Goal: Communication & Community: Ask a question

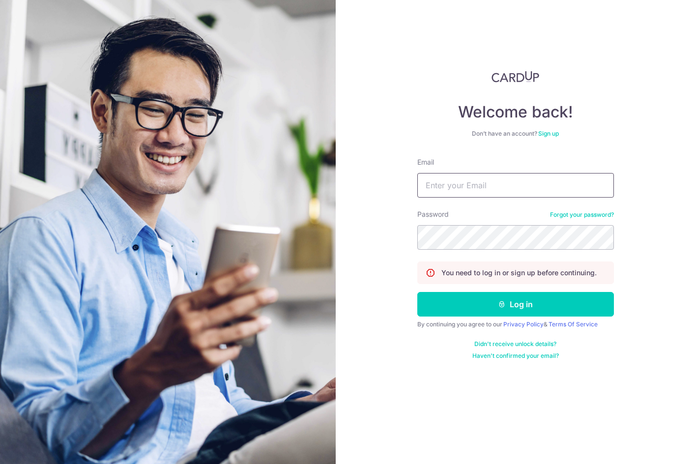
click at [460, 182] on input "Email" at bounding box center [515, 185] width 196 height 25
type input "[EMAIL_ADDRESS][DOMAIN_NAME]"
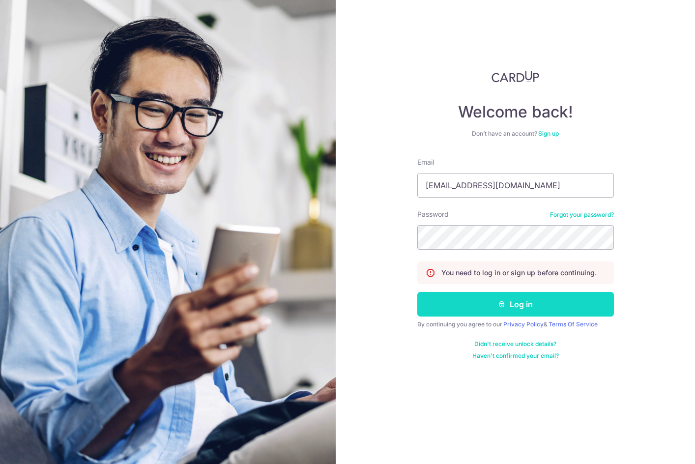
click at [508, 310] on button "Log in" at bounding box center [515, 304] width 196 height 25
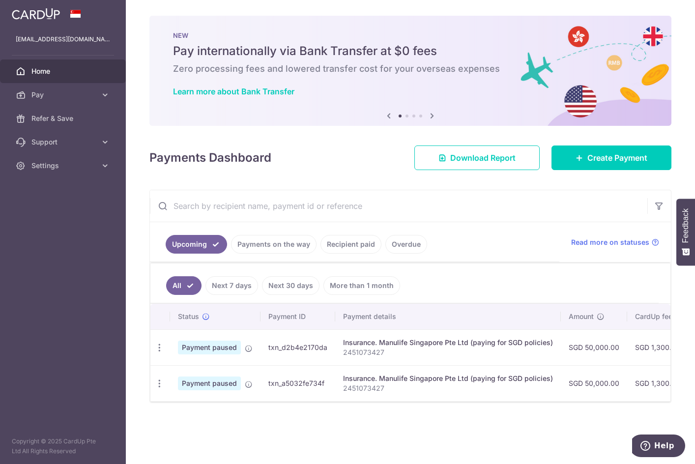
click at [206, 351] on span "Payment paused" at bounding box center [209, 347] width 63 height 14
click at [250, 348] on icon at bounding box center [249, 348] width 8 height 8
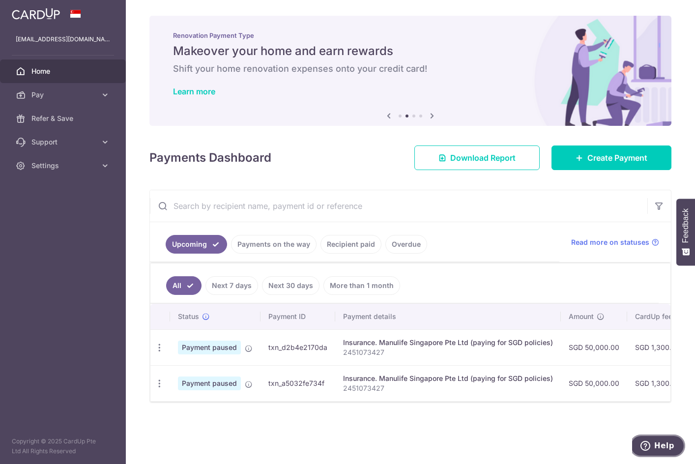
click at [656, 441] on span "Help" at bounding box center [664, 445] width 20 height 9
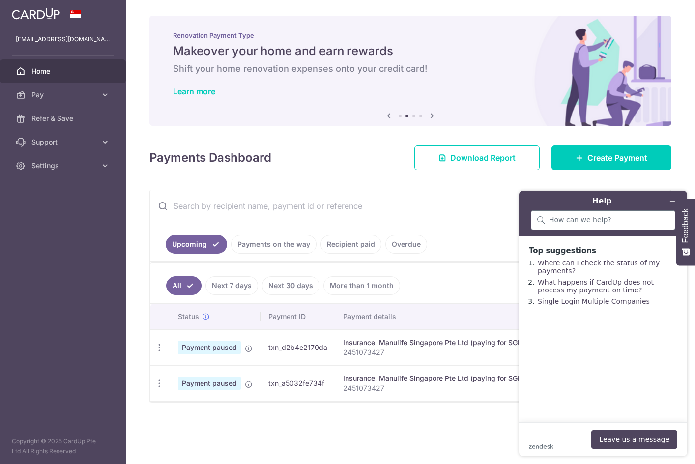
click at [584, 231] on div at bounding box center [603, 221] width 154 height 22
click at [583, 223] on input "search" at bounding box center [609, 220] width 120 height 9
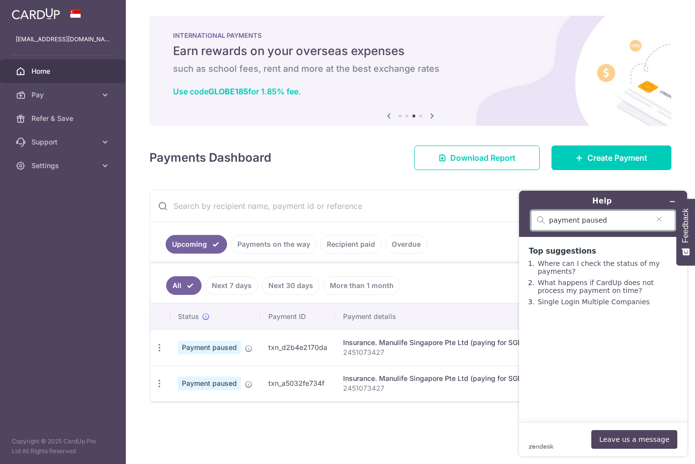
type input "payment paused"
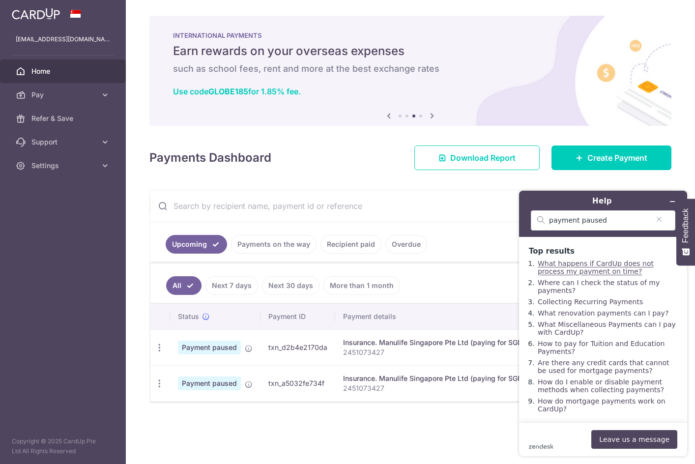
click at [596, 265] on link "What happens if CardUp does not process my payment on time?" at bounding box center [595, 267] width 116 height 16
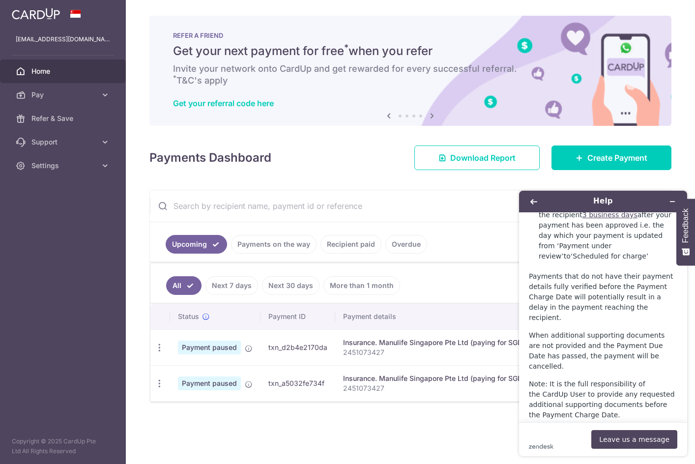
scroll to position [777, 0]
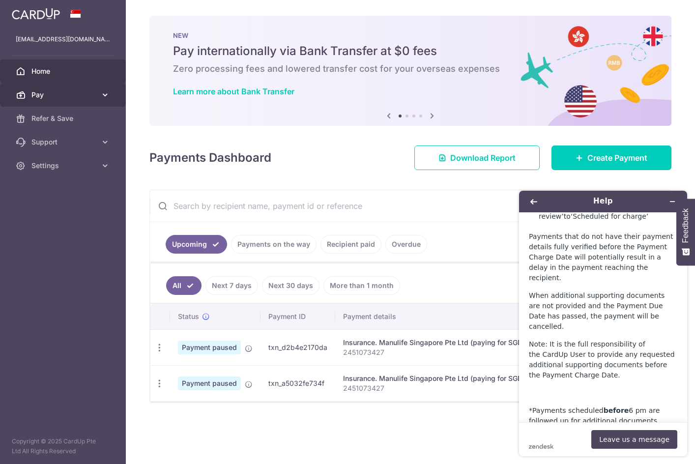
click at [101, 91] on icon at bounding box center [105, 95] width 10 height 10
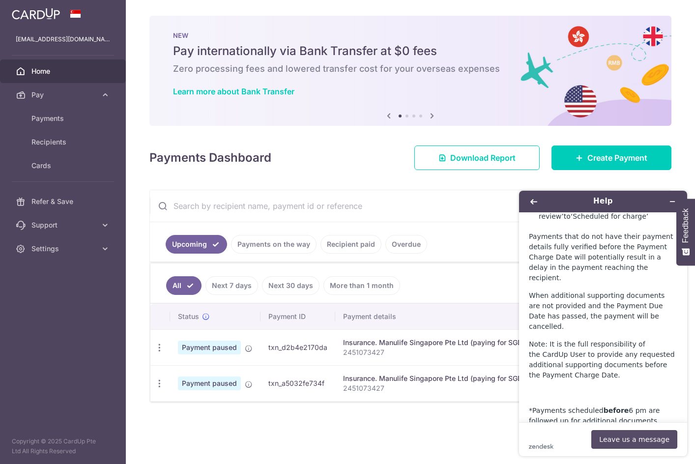
click at [616, 435] on button "Leave us a message" at bounding box center [634, 439] width 86 height 19
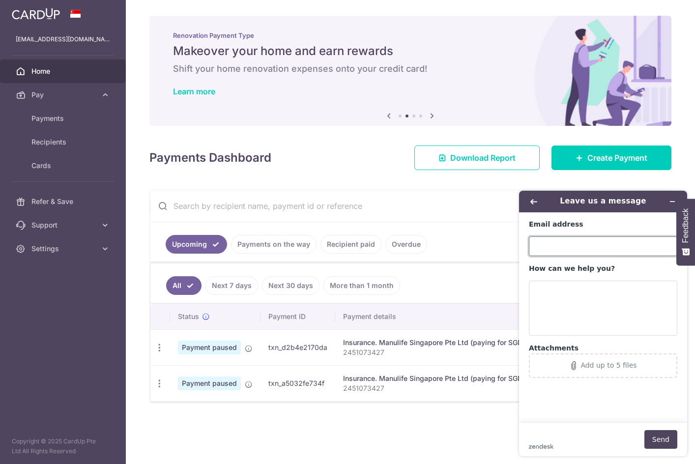
click at [560, 240] on input "Email address" at bounding box center [603, 246] width 148 height 20
type input "[EMAIL_ADDRESS][DOMAIN_NAME]"
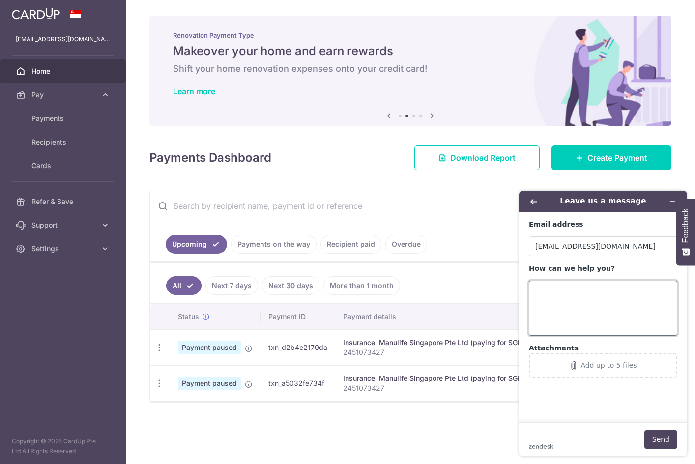
click at [574, 295] on textarea "How can we help you?" at bounding box center [603, 307] width 148 height 55
type textarea "I"
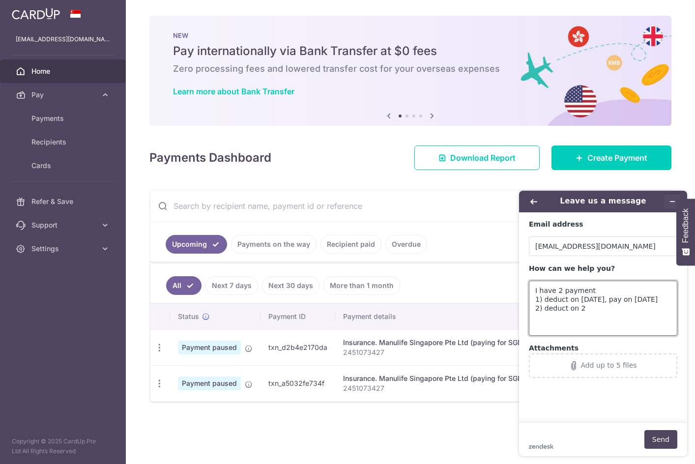
type textarea "I have 2 payment 1) deduct on [DATE], pay on [DATE] 2) deduct on 2"
click at [667, 201] on button "Minimise widget" at bounding box center [672, 202] width 16 height 14
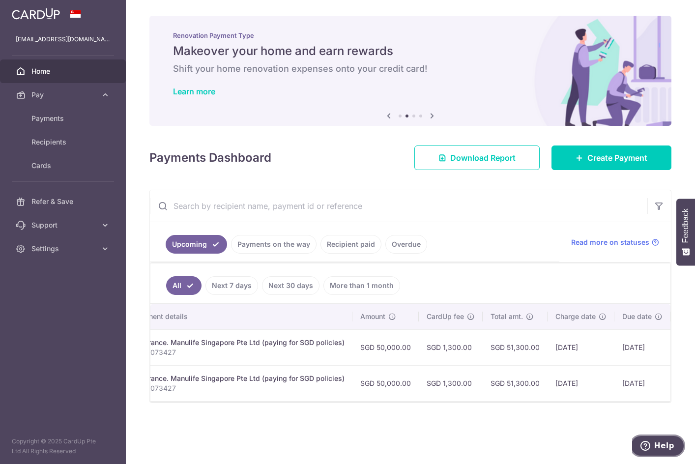
scroll to position [0, 211]
click at [665, 437] on button "Help" at bounding box center [657, 445] width 56 height 23
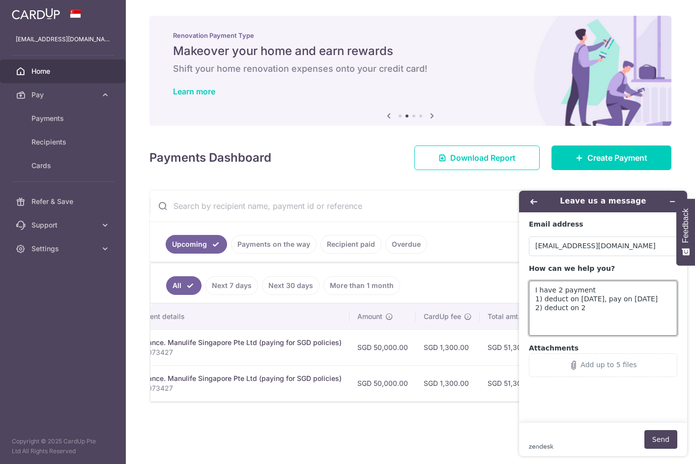
click at [584, 306] on textarea "I have 2 payment 1) deduct on [DATE], pay on [DATE] 2) deduct on 2" at bounding box center [603, 307] width 148 height 55
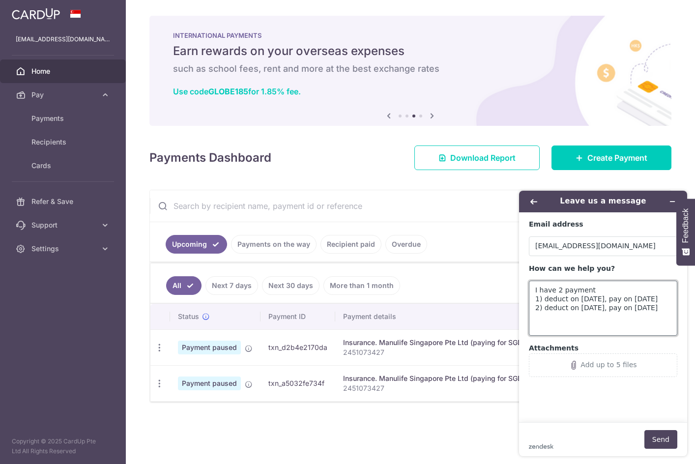
click at [592, 286] on textarea "I have 2 payment 1) deduct on [DATE], pay on [DATE] 2) deduct on [DATE], pay on…" at bounding box center [603, 307] width 148 height 55
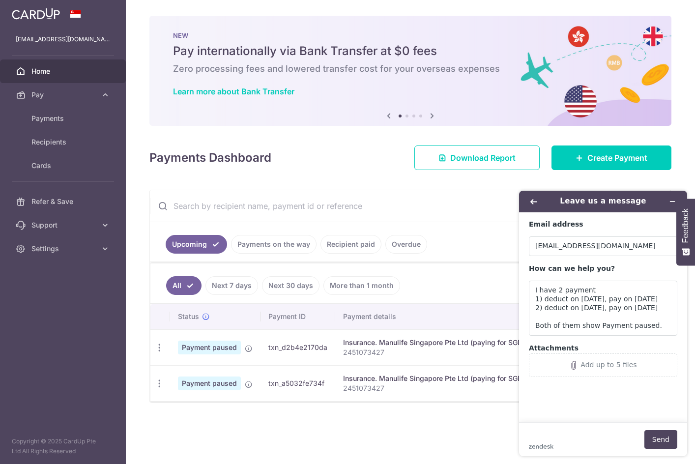
drag, startPoint x: 267, startPoint y: 346, endPoint x: 328, endPoint y: 349, distance: 61.0
click at [328, 349] on td "txn_d2b4e2170da" at bounding box center [297, 347] width 75 height 36
copy td "txn_d2b4e2170da"
click at [542, 299] on textarea "I have 2 payment 1) deduct on [DATE], pay on [DATE] 2) deduct on [DATE], pay on…" at bounding box center [603, 307] width 148 height 55
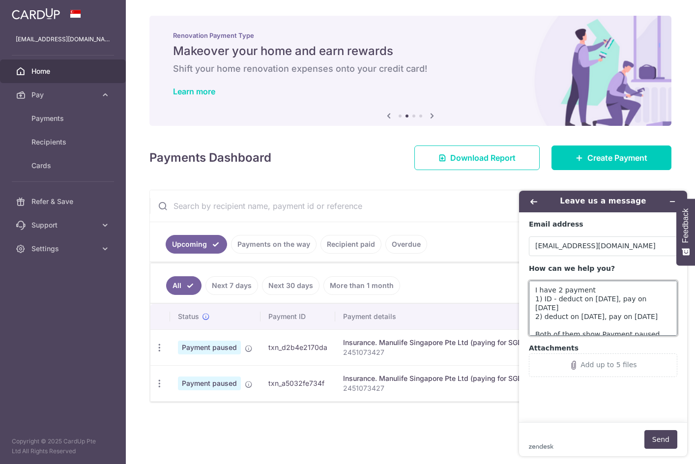
paste textarea "txn_d2b4e2170da"
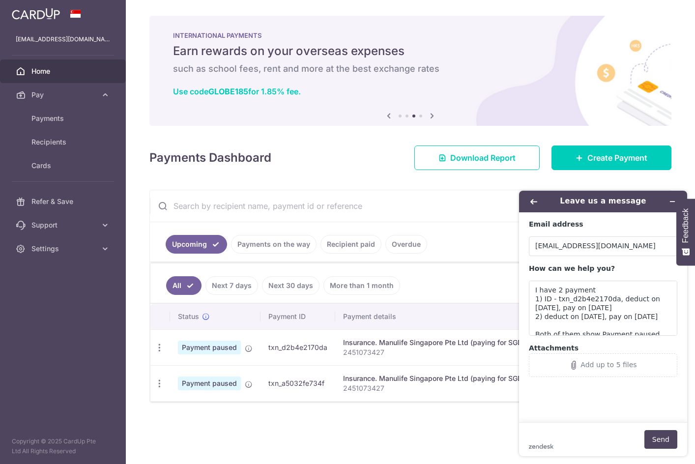
drag, startPoint x: 268, startPoint y: 382, endPoint x: 333, endPoint y: 382, distance: 64.3
click at [333, 382] on td "txn_a5032fe734f" at bounding box center [297, 383] width 75 height 36
copy td "txn_a5032fe734f"
click at [543, 317] on textarea "I have 2 payment 1) ID - txn_d2b4e2170da, deduct on [DATE], pay on [DATE] 2) de…" at bounding box center [603, 307] width 148 height 55
paste textarea "txn_a5032fe734f"
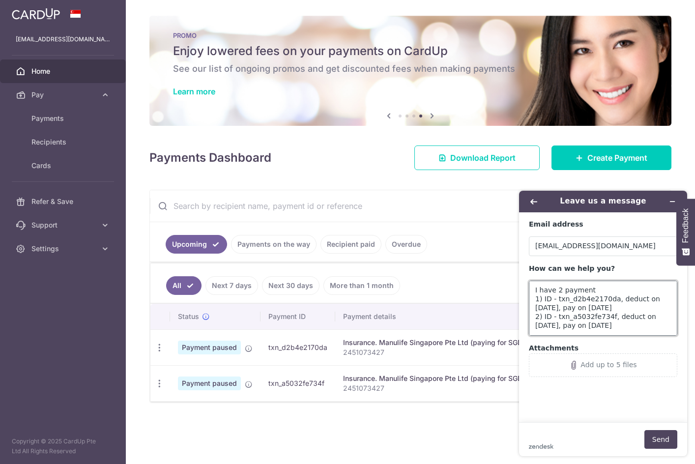
scroll to position [18, 0]
click at [650, 325] on textarea "I have 2 payment 1) ID - txn_d2b4e2170da, deduct on [DATE], pay on [DATE] 2) ID…" at bounding box center [603, 307] width 148 height 55
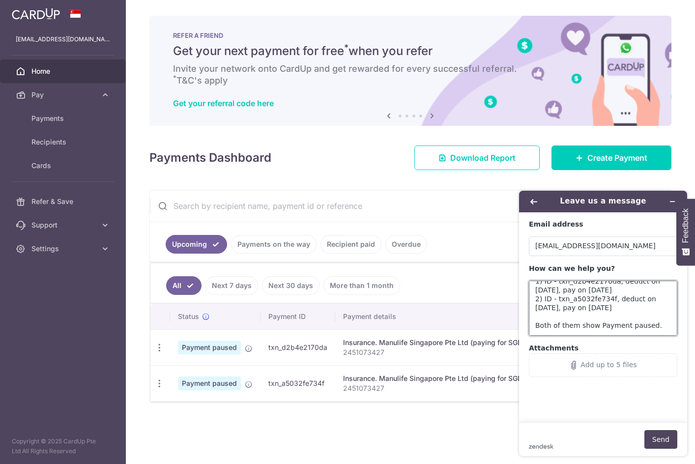
scroll to position [22, 0]
type textarea "I have 2 payment 1) ID - txn_d2b4e2170da, deduct on [DATE], pay on [DATE] 2) ID…"
click at [660, 435] on button "Send" at bounding box center [660, 439] width 33 height 19
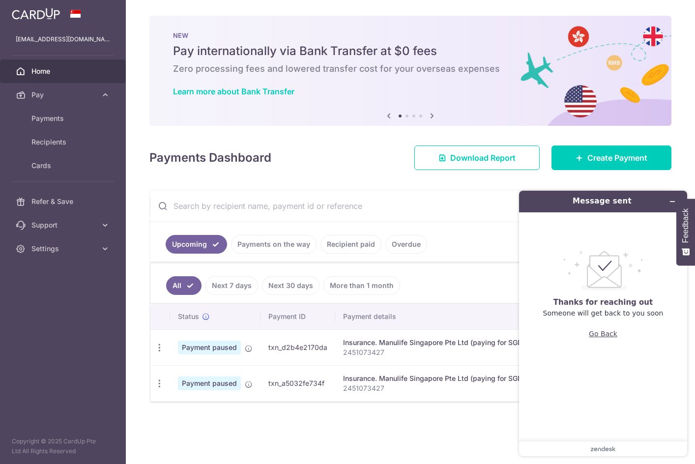
click at [606, 338] on button "Go Back" at bounding box center [602, 333] width 28 height 19
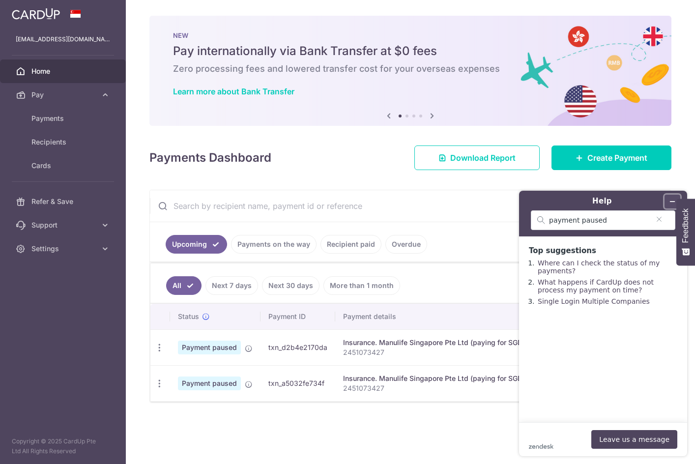
click at [670, 200] on icon "Minimise widget" at bounding box center [672, 201] width 7 height 7
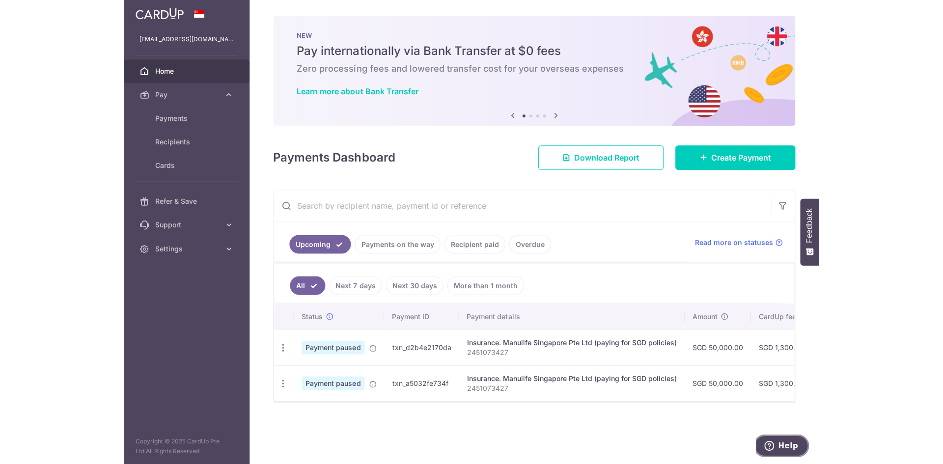
scroll to position [0, 73]
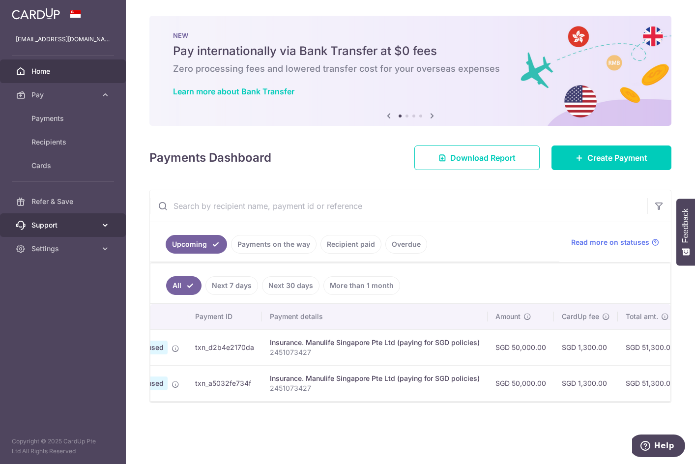
click at [103, 223] on icon at bounding box center [105, 225] width 10 height 10
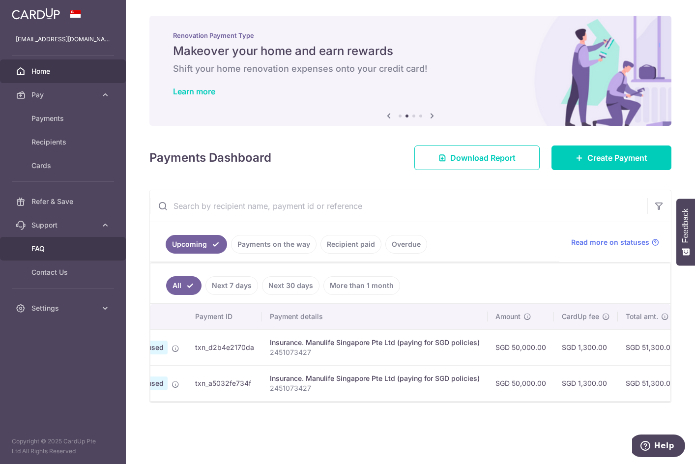
click at [29, 242] on link "FAQ" at bounding box center [63, 249] width 126 height 24
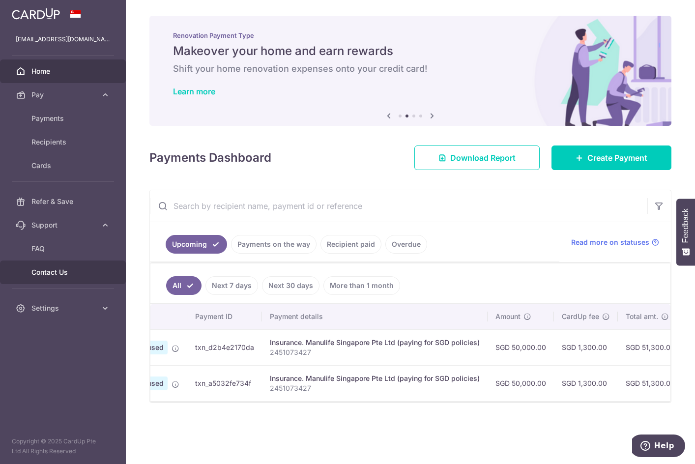
click at [51, 268] on span "Contact Us" at bounding box center [63, 272] width 65 height 10
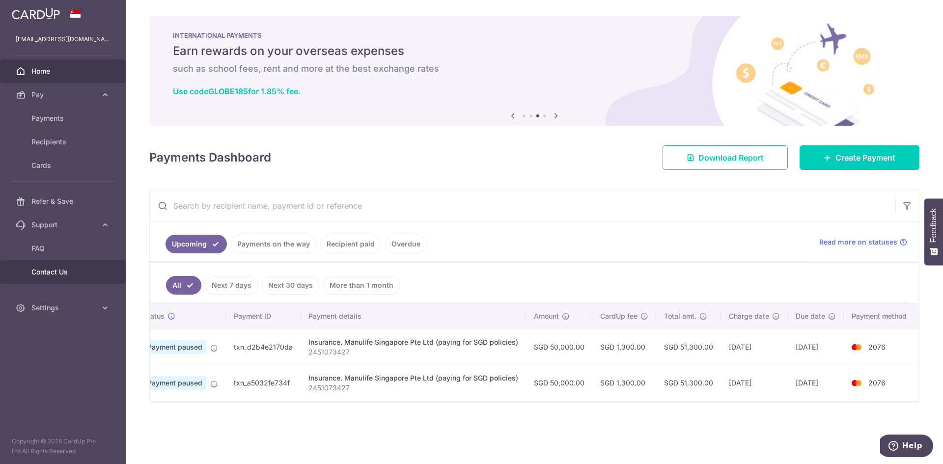
scroll to position [0, 27]
